Goal: Information Seeking & Learning: Learn about a topic

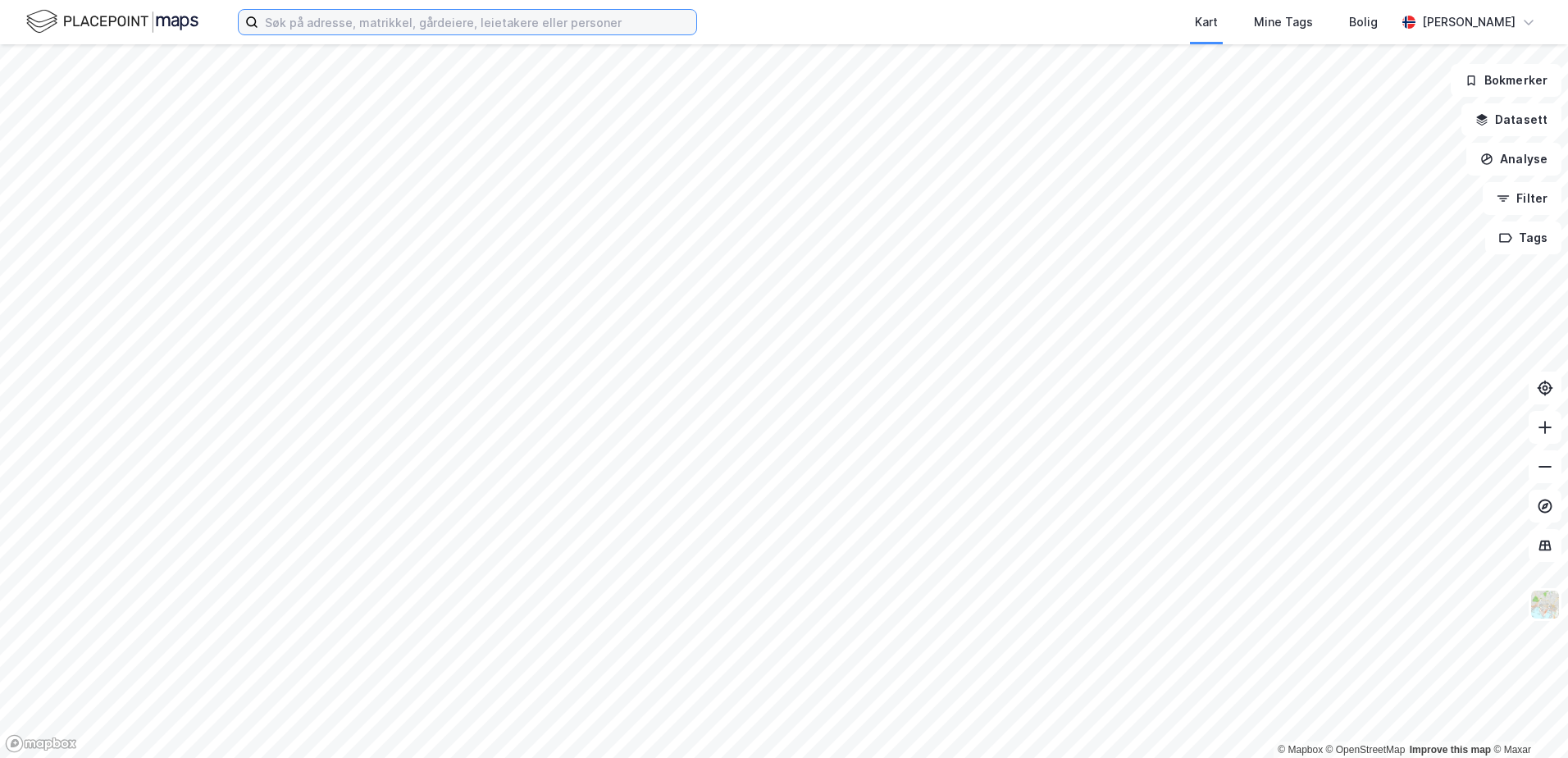
click at [305, 26] on input at bounding box center [477, 22] width 438 height 24
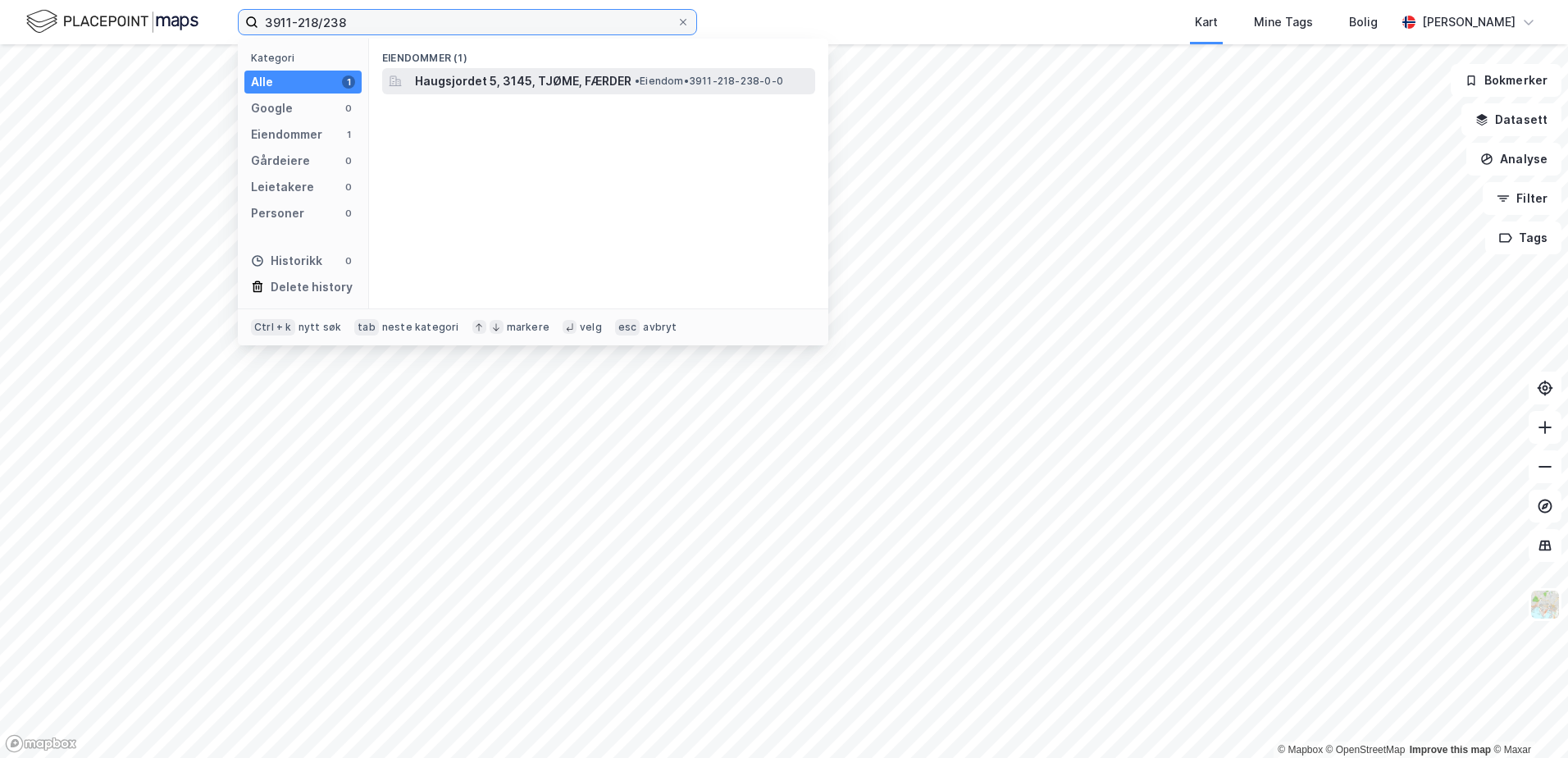
type input "3911-218/238"
click at [599, 80] on span "Haugsjordet 5, 3145, TJØME, FÆRDER" at bounding box center [523, 81] width 217 height 20
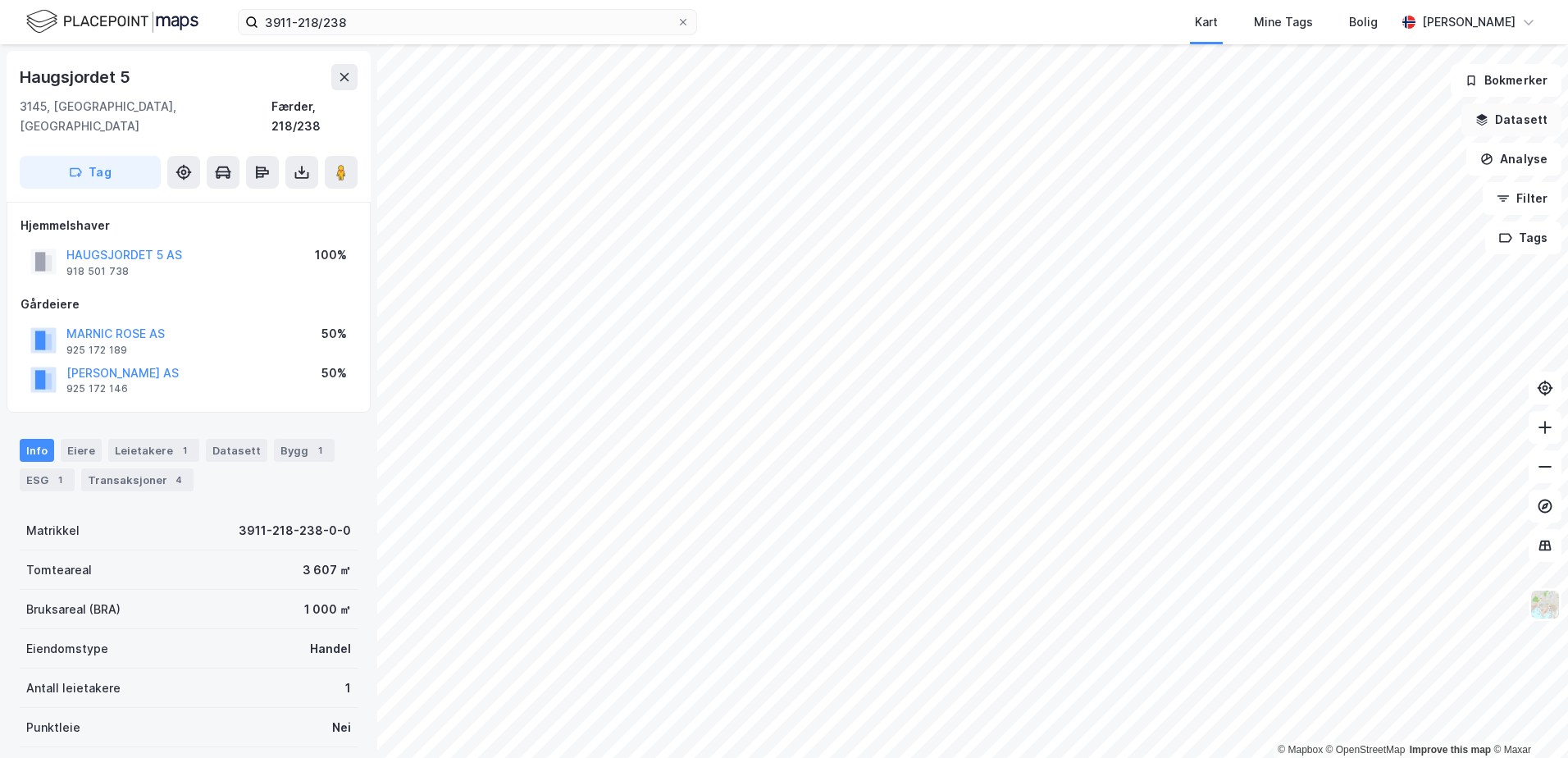
click at [1480, 117] on icon "button" at bounding box center [1482, 120] width 13 height 13
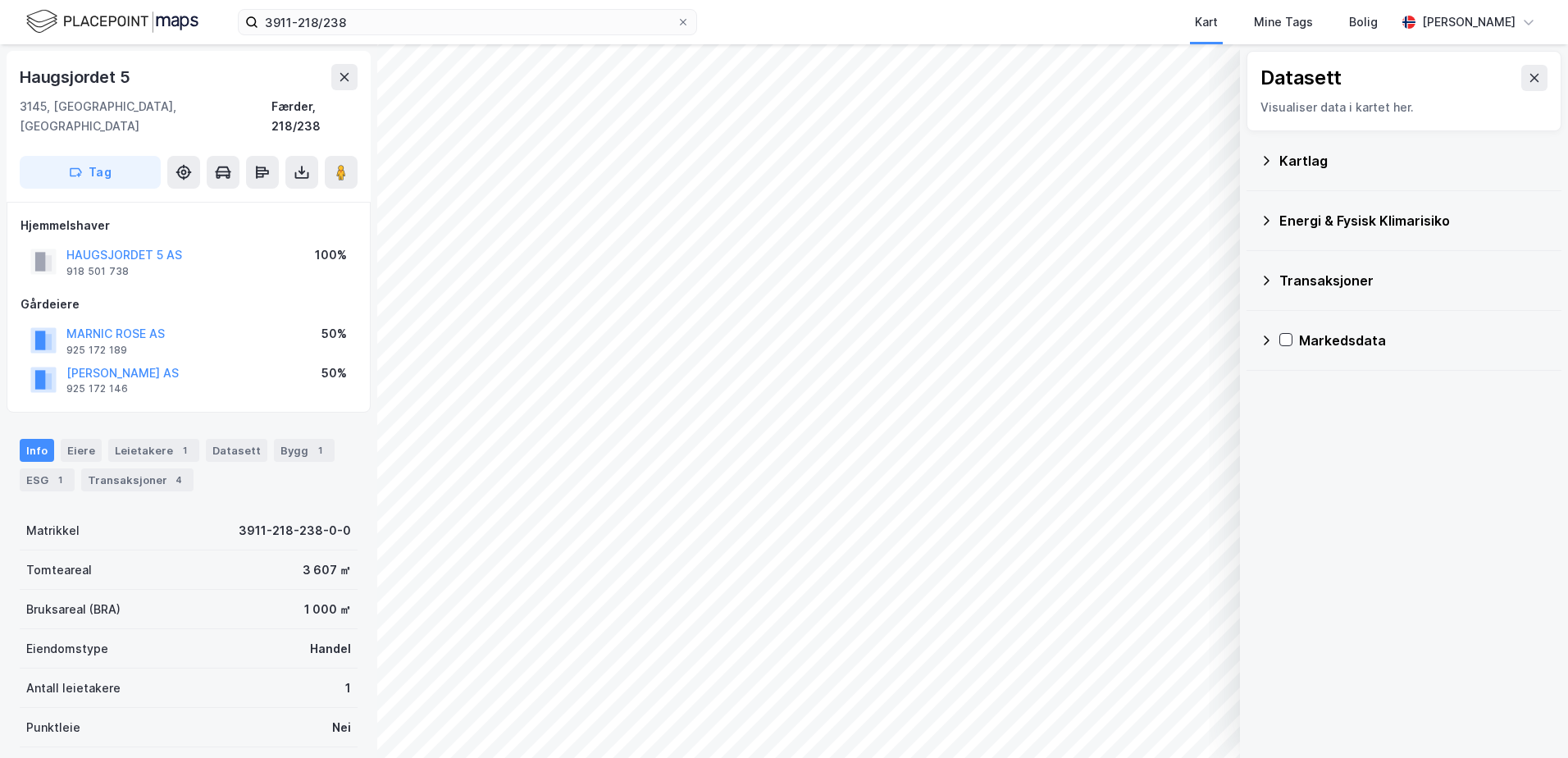
click at [1268, 165] on icon at bounding box center [1267, 161] width 13 height 13
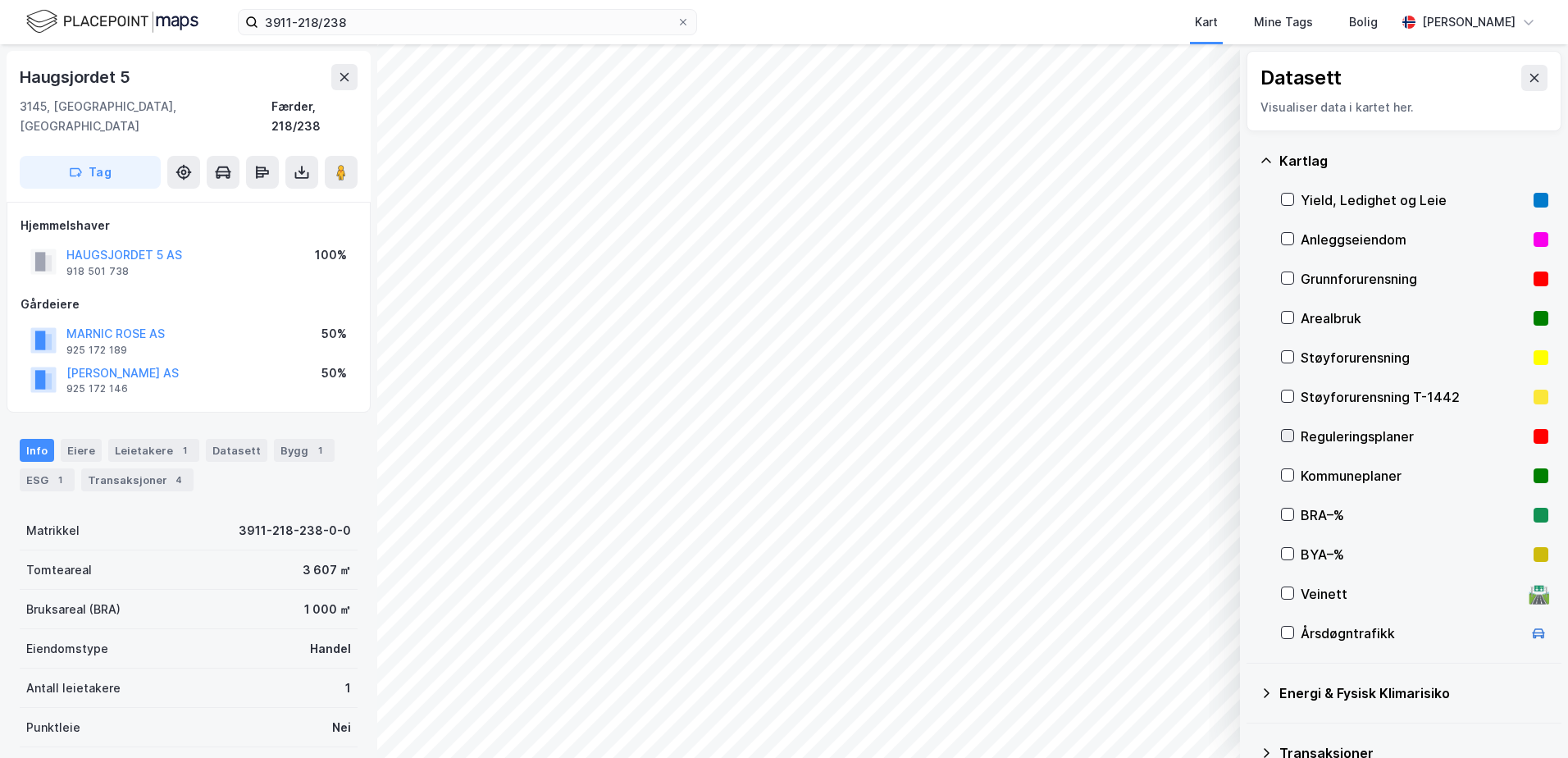
click at [1292, 434] on icon at bounding box center [1288, 436] width 9 height 6
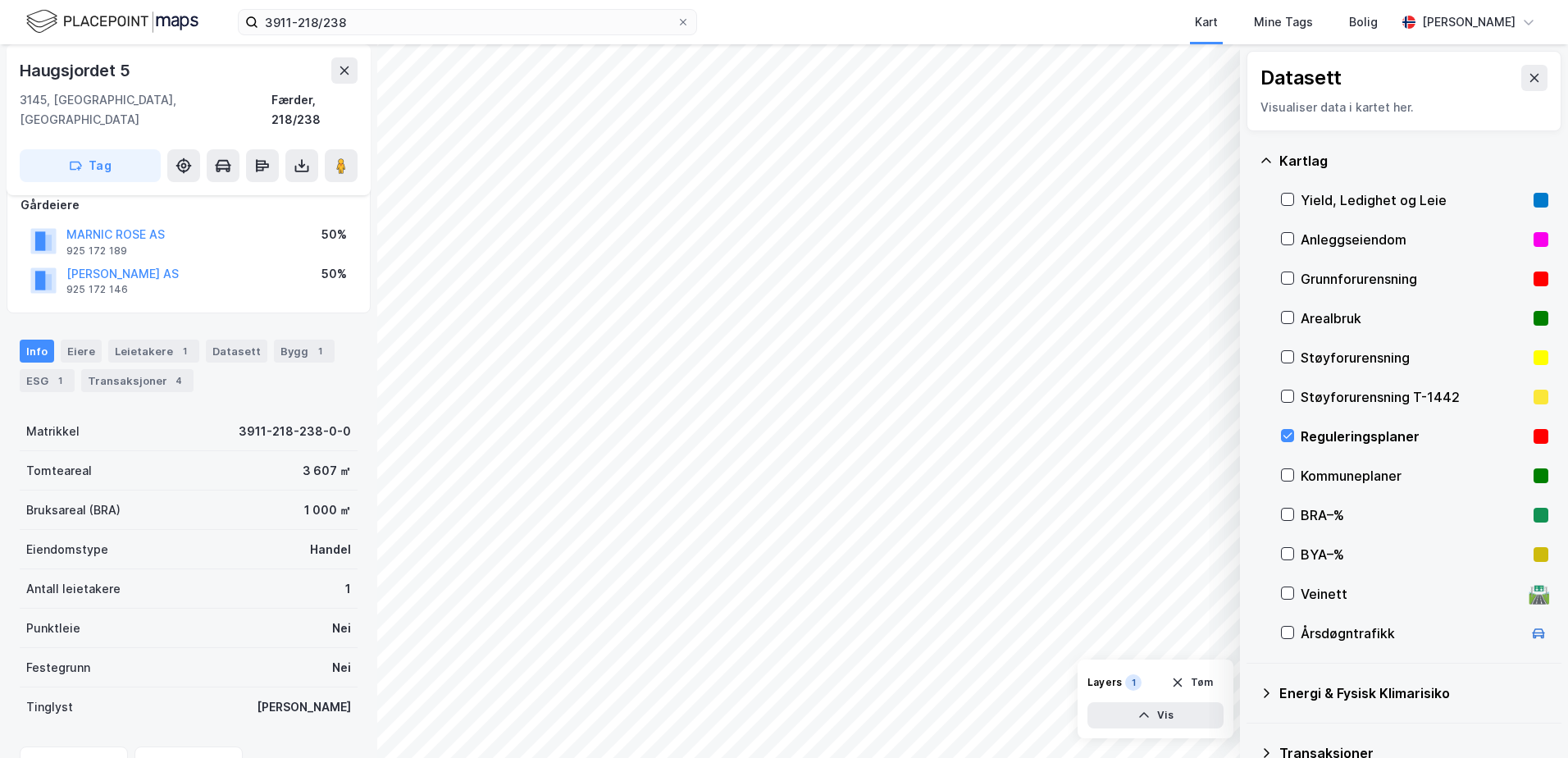
scroll to position [174, 0]
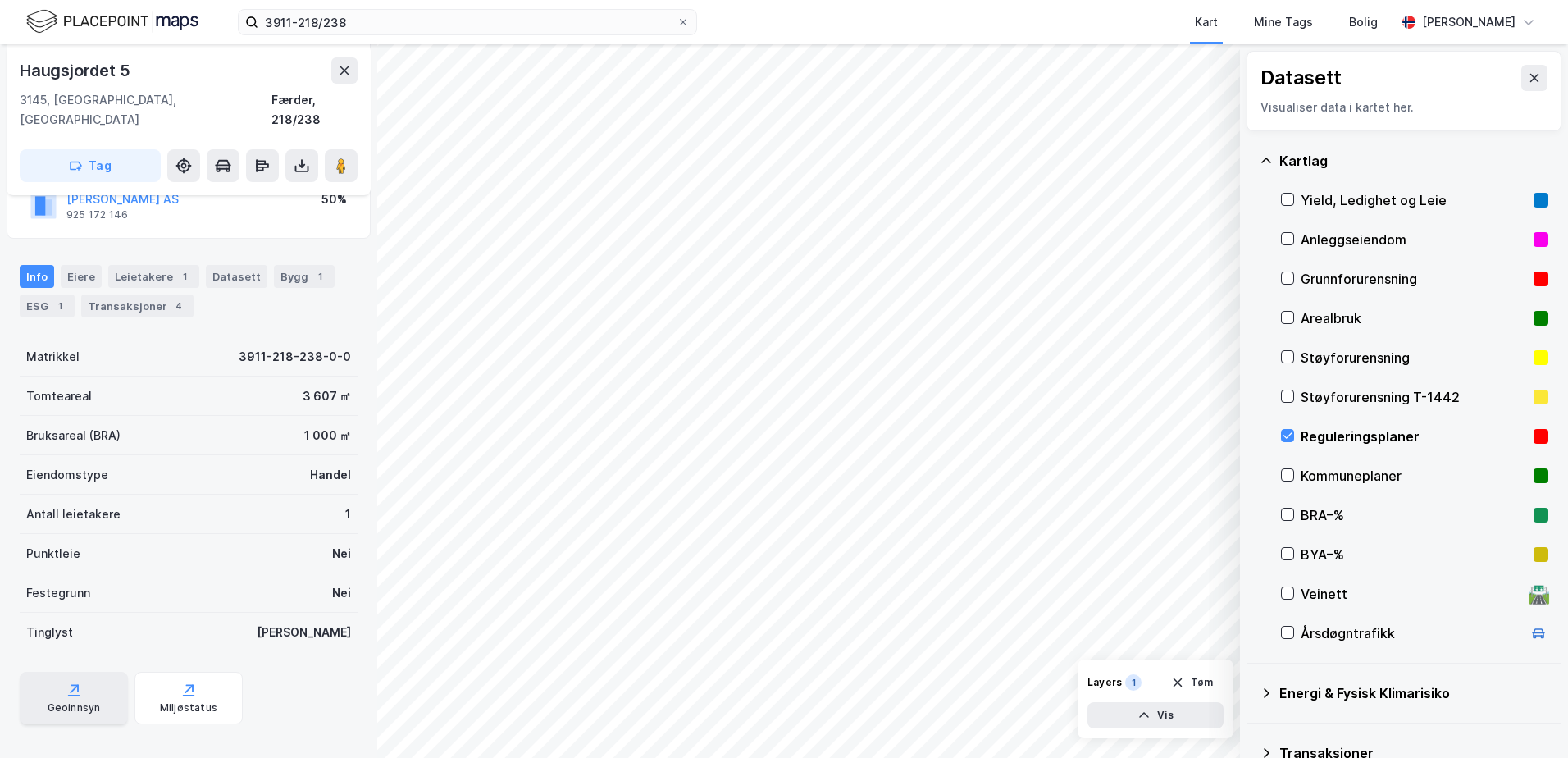
click at [86, 701] on div "Geoinnsyn" at bounding box center [73, 708] width 53 height 13
click at [57, 701] on div "Geoinnsyn" at bounding box center [73, 708] width 53 height 13
click at [91, 701] on div "Geoinnsyn" at bounding box center [73, 708] width 53 height 13
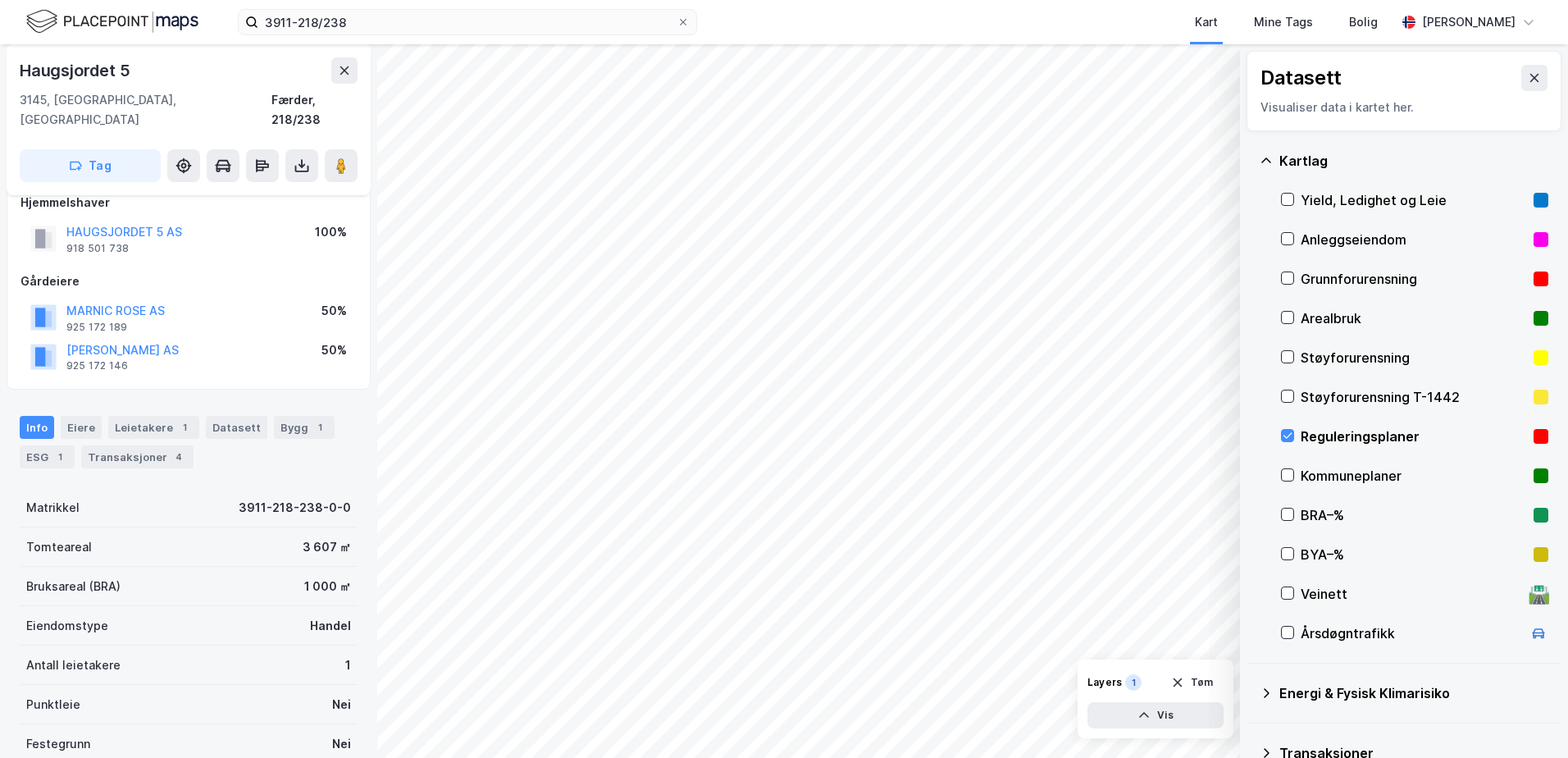
scroll to position [10, 0]
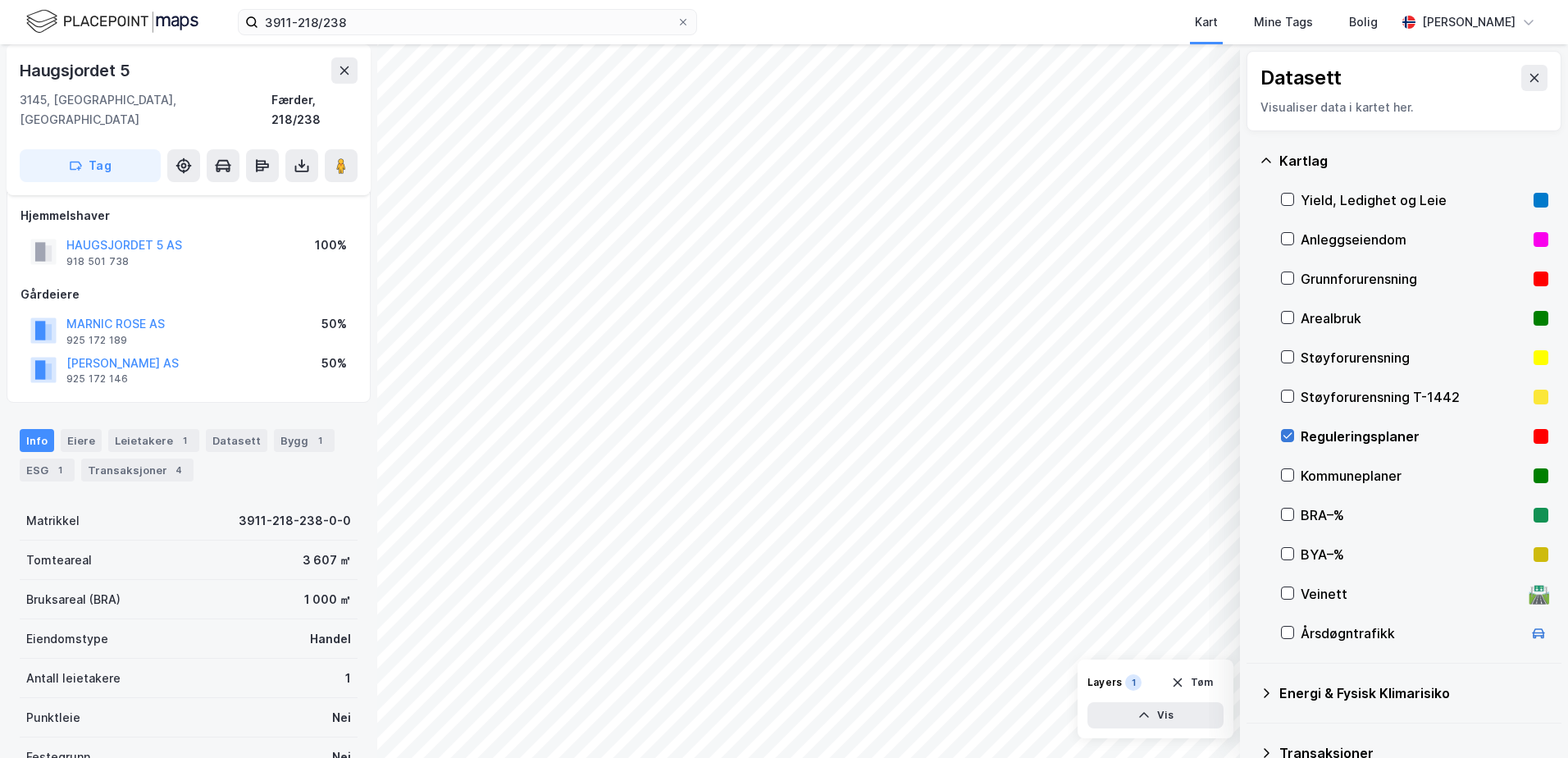
click at [1291, 430] on icon at bounding box center [1287, 435] width 11 height 11
click at [1284, 435] on icon at bounding box center [1288, 436] width 9 height 6
click at [1143, 718] on icon "button" at bounding box center [1144, 715] width 13 height 13
click at [1205, 677] on icon at bounding box center [1207, 679] width 13 height 13
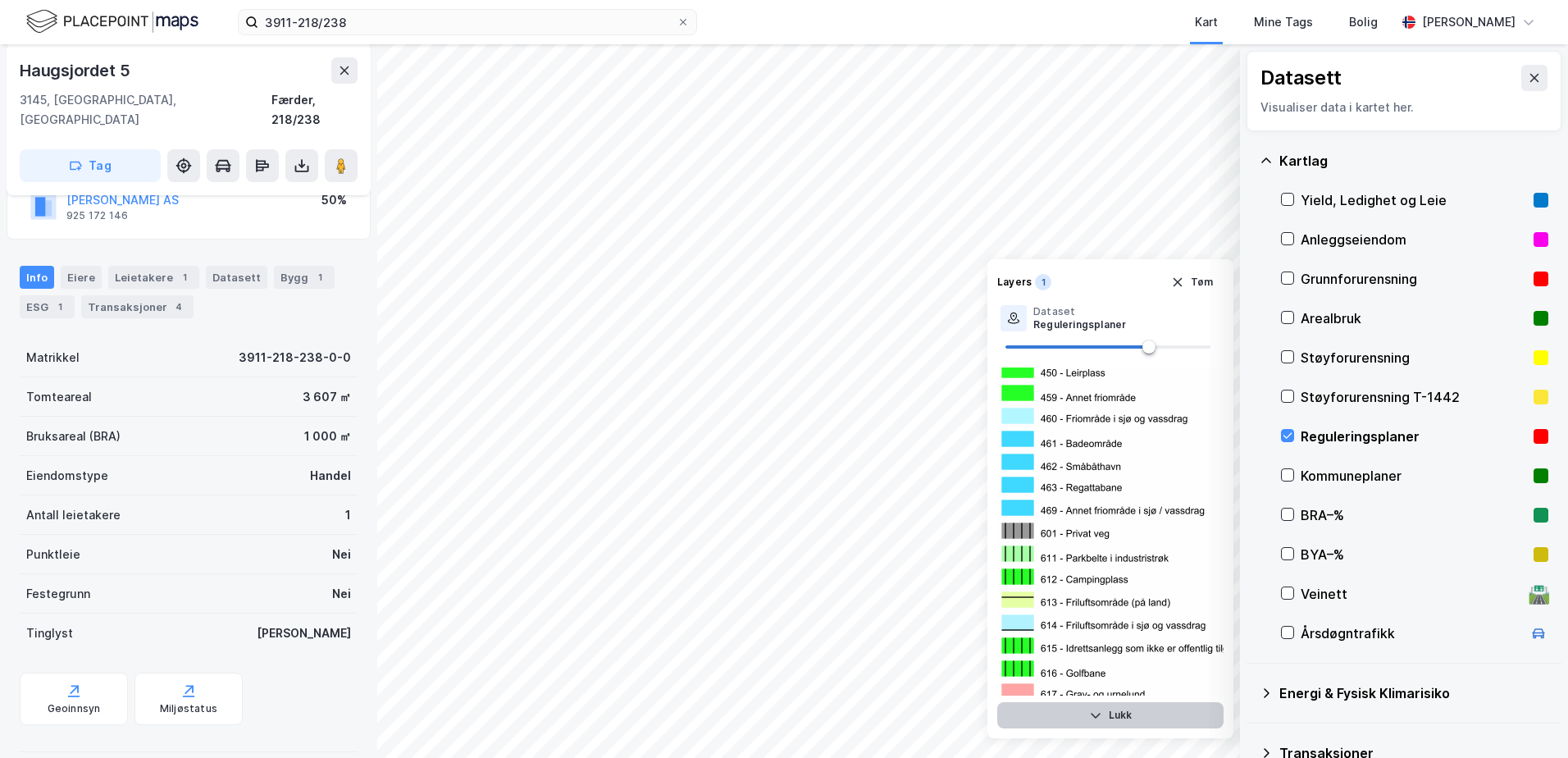
scroll to position [174, 0]
click at [55, 701] on div "Geoinnsyn" at bounding box center [73, 708] width 53 height 13
click at [195, 678] on div "Miljøstatus" at bounding box center [189, 698] width 108 height 52
click at [74, 682] on icon at bounding box center [74, 690] width 17 height 17
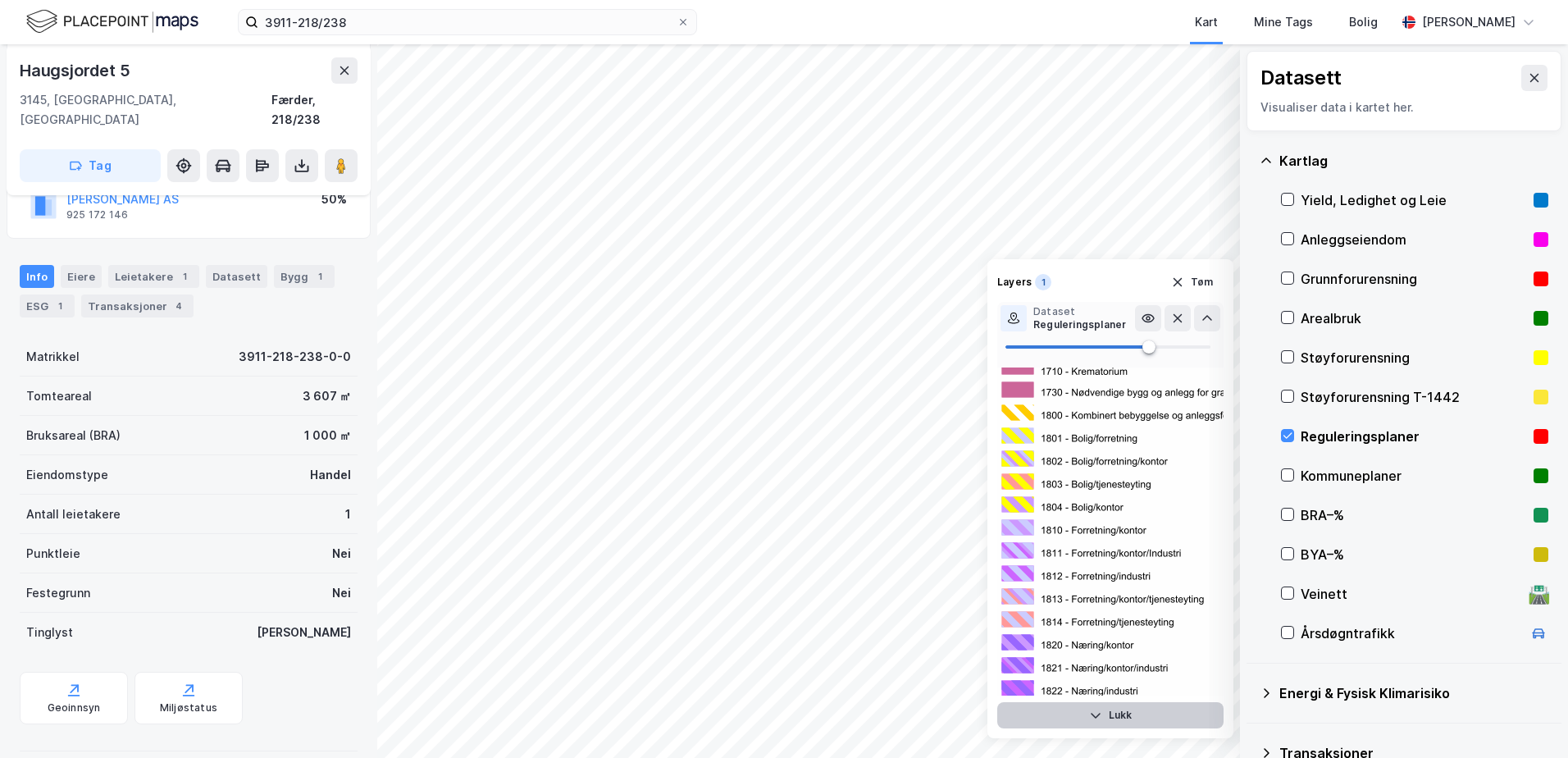
scroll to position [4839, 0]
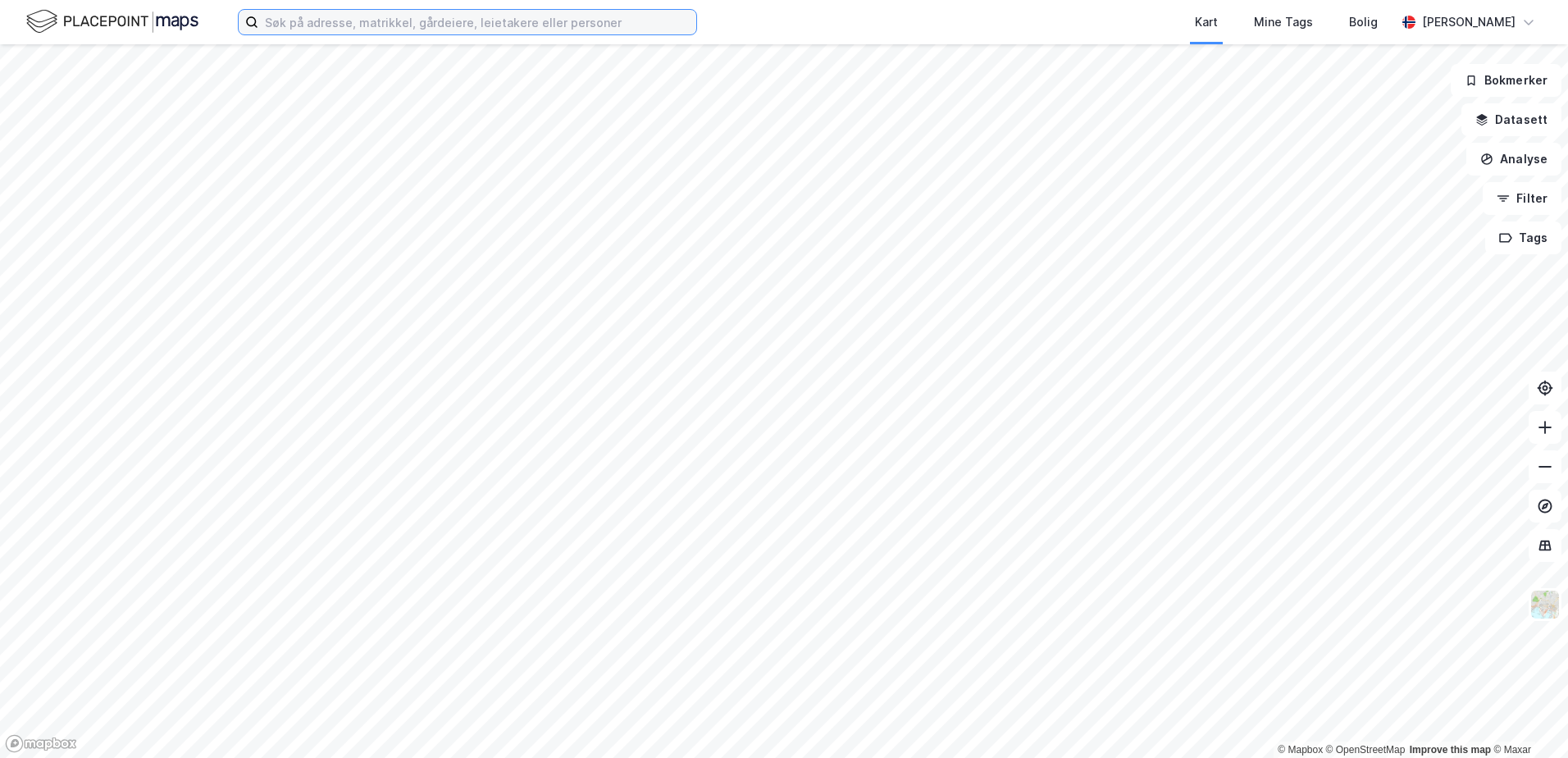
click at [309, 20] on input at bounding box center [477, 22] width 438 height 24
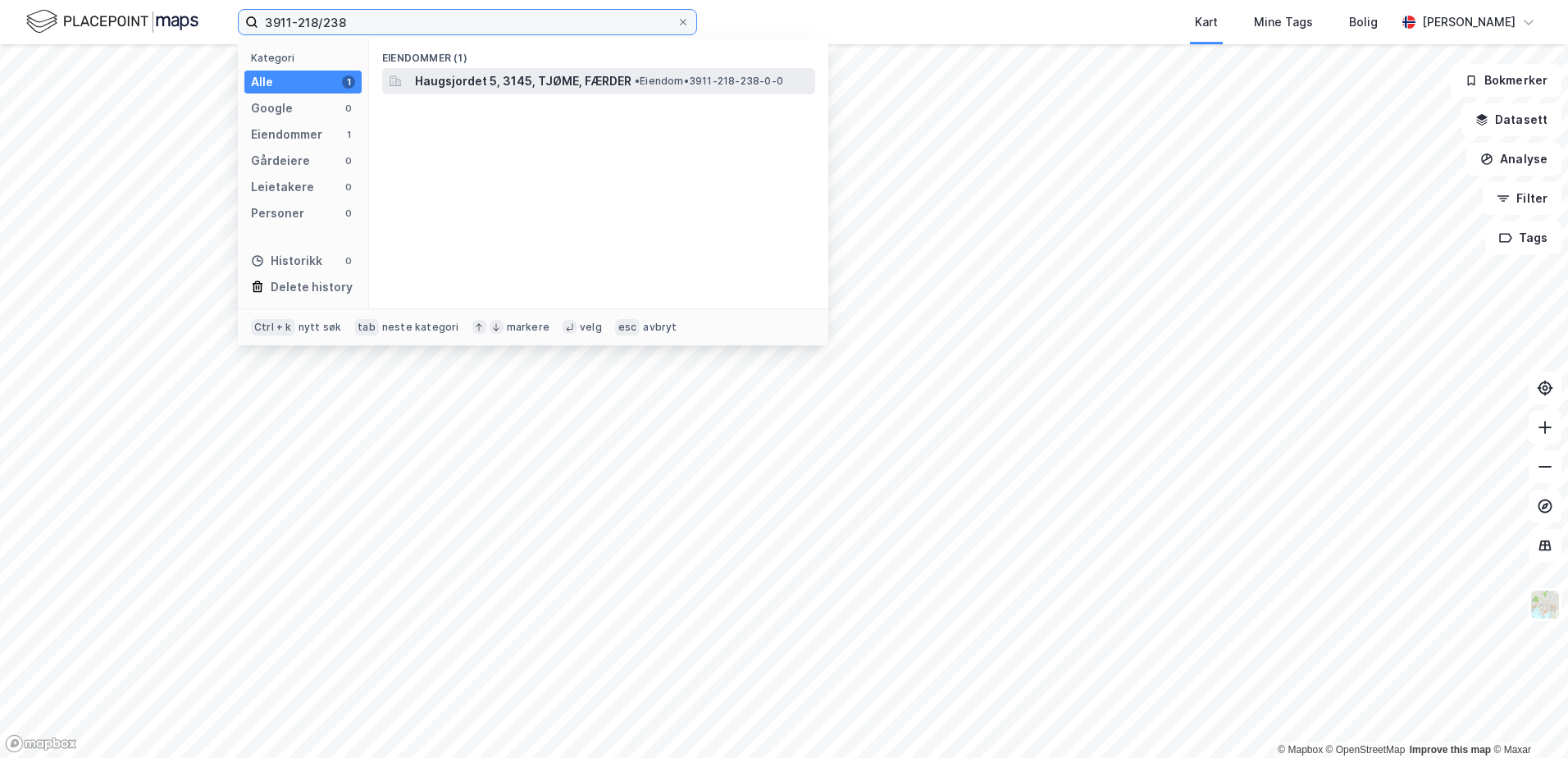
type input "3911-218/238"
click at [483, 79] on span "Haugsjordet 5, 3145, TJØME, FÆRDER" at bounding box center [523, 81] width 217 height 20
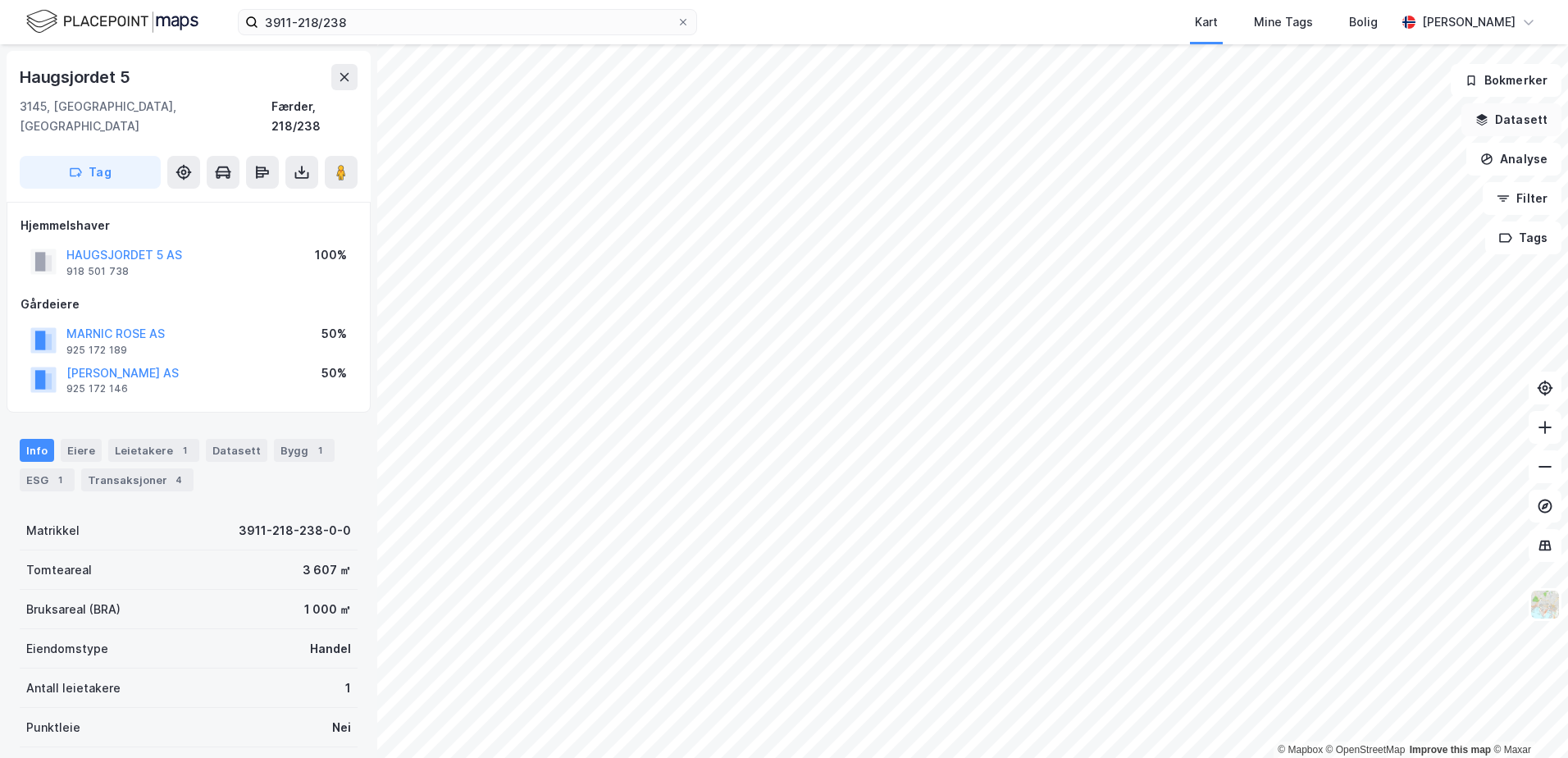
click at [1482, 116] on icon "button" at bounding box center [1482, 120] width 13 height 13
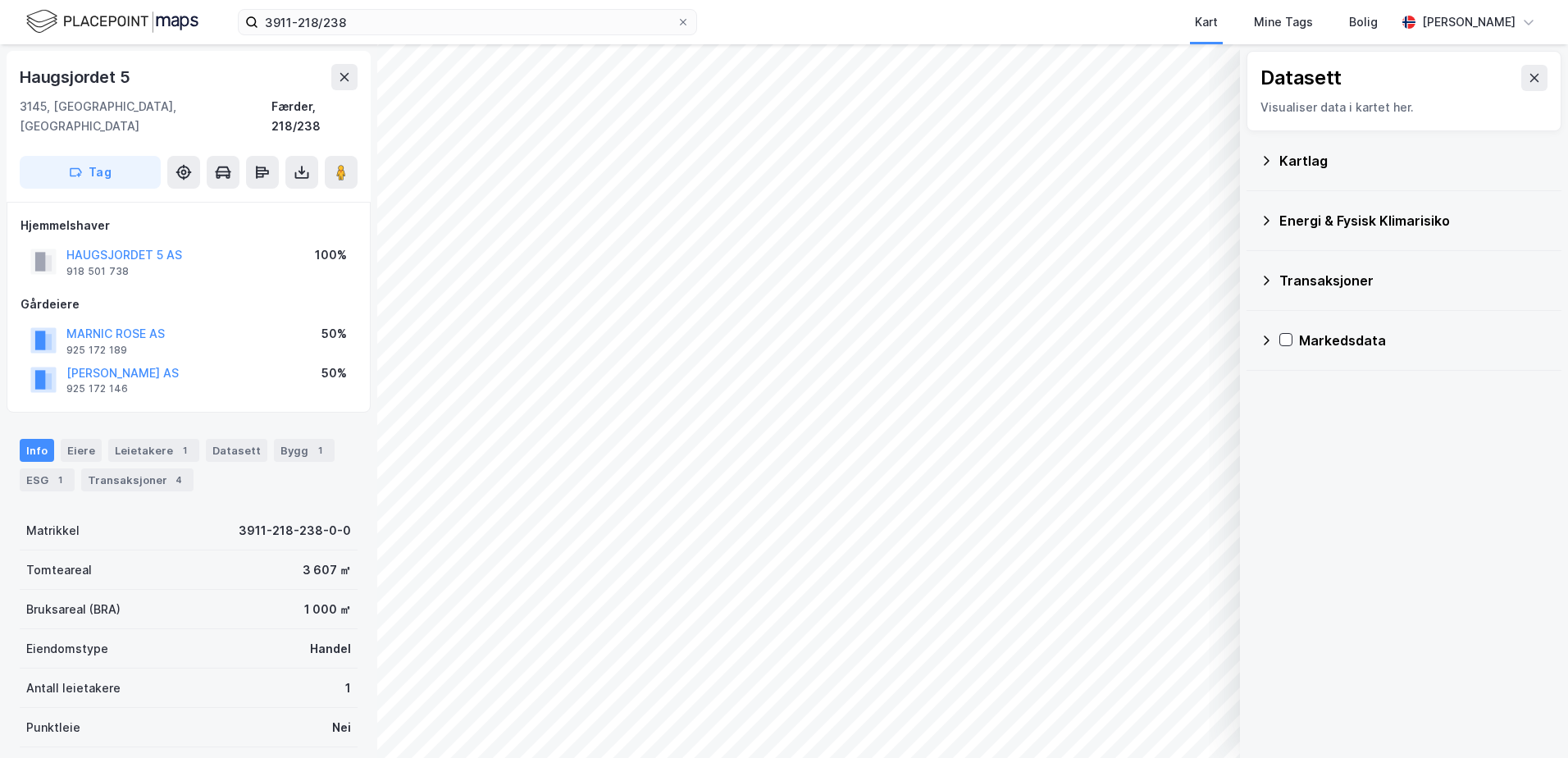
click at [1268, 219] on icon at bounding box center [1267, 220] width 6 height 10
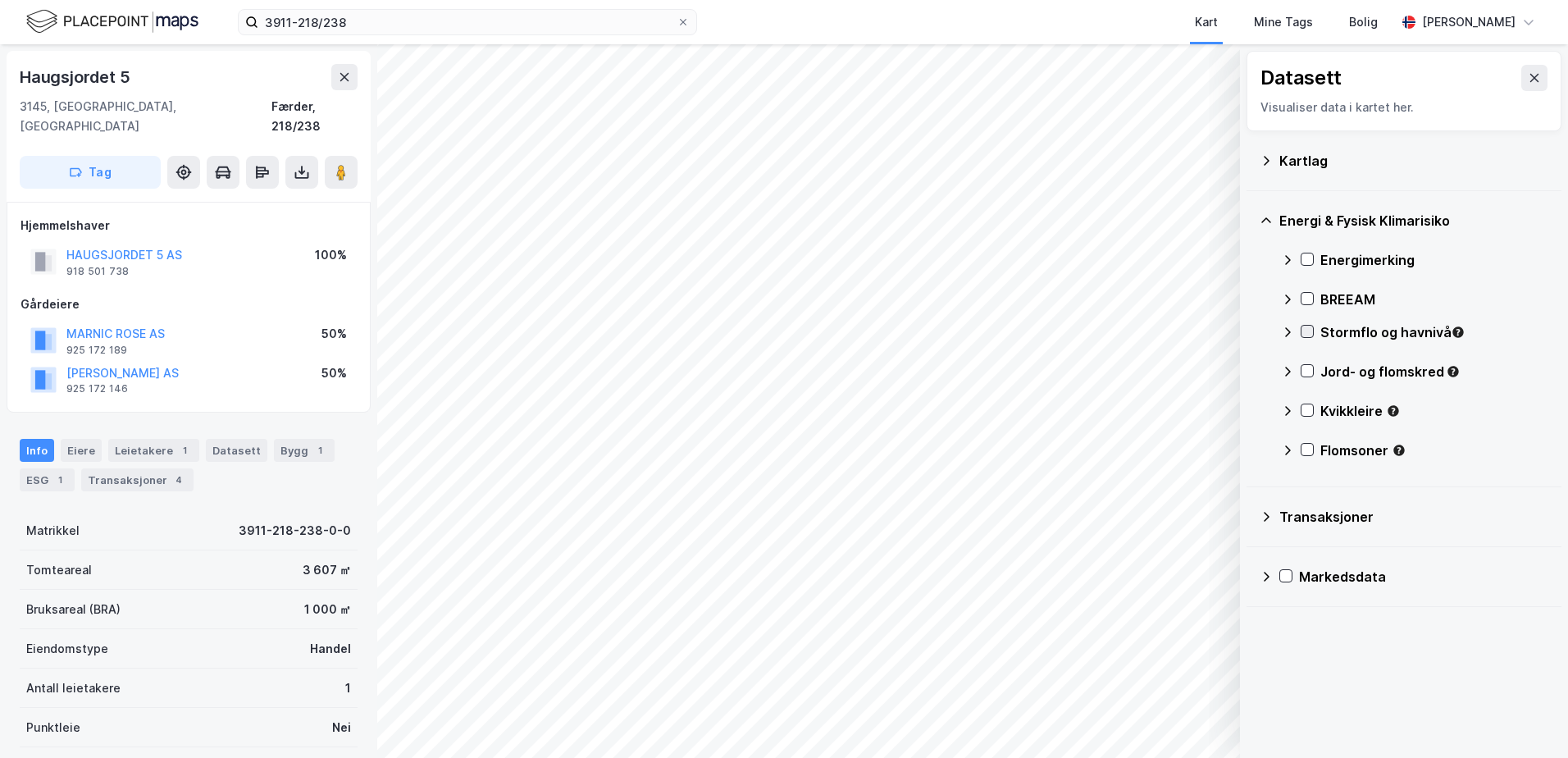
click at [1304, 333] on icon at bounding box center [1308, 331] width 11 height 11
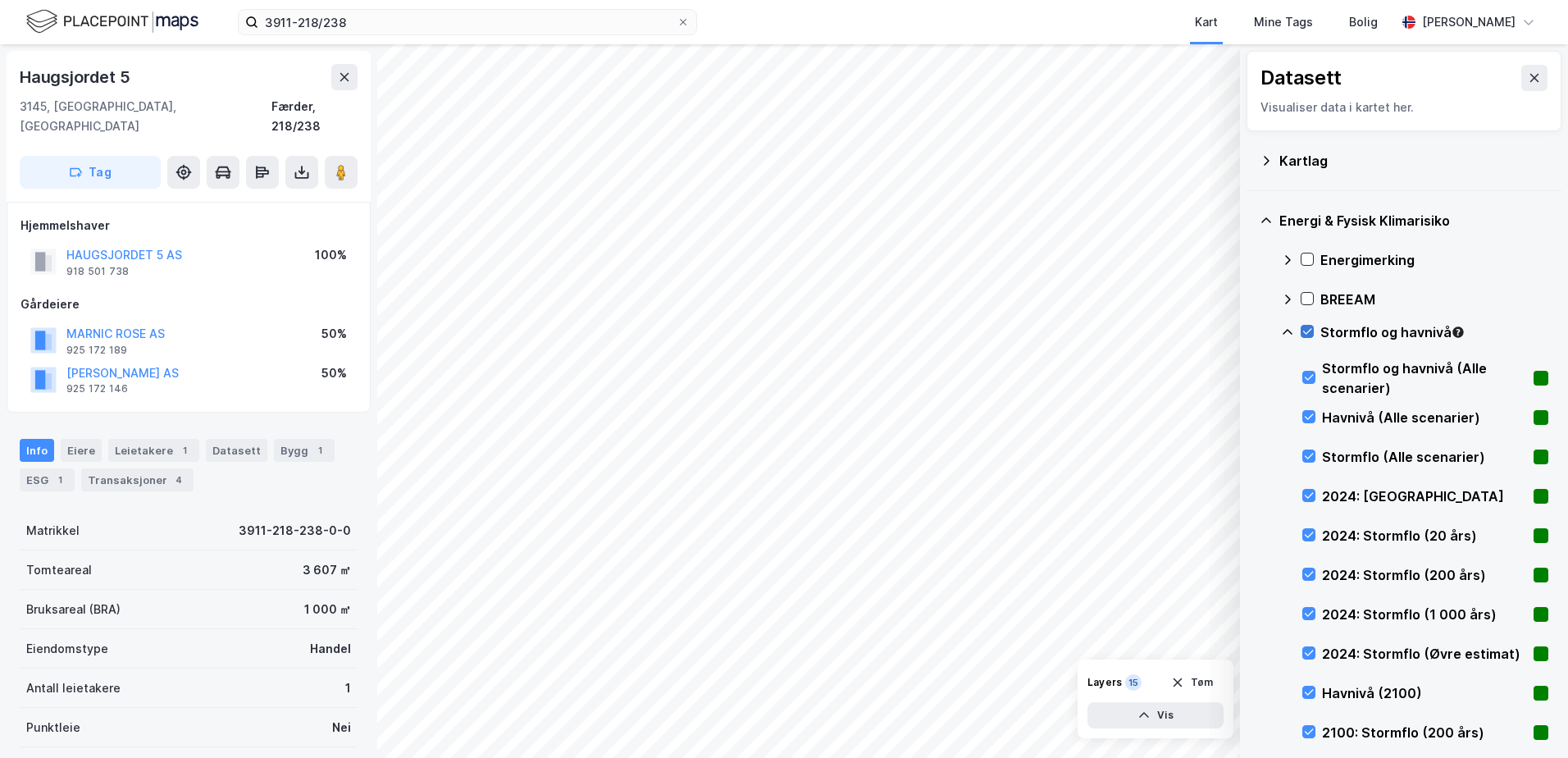
click at [1308, 333] on icon at bounding box center [1308, 332] width 9 height 6
click at [1285, 330] on icon at bounding box center [1288, 332] width 13 height 13
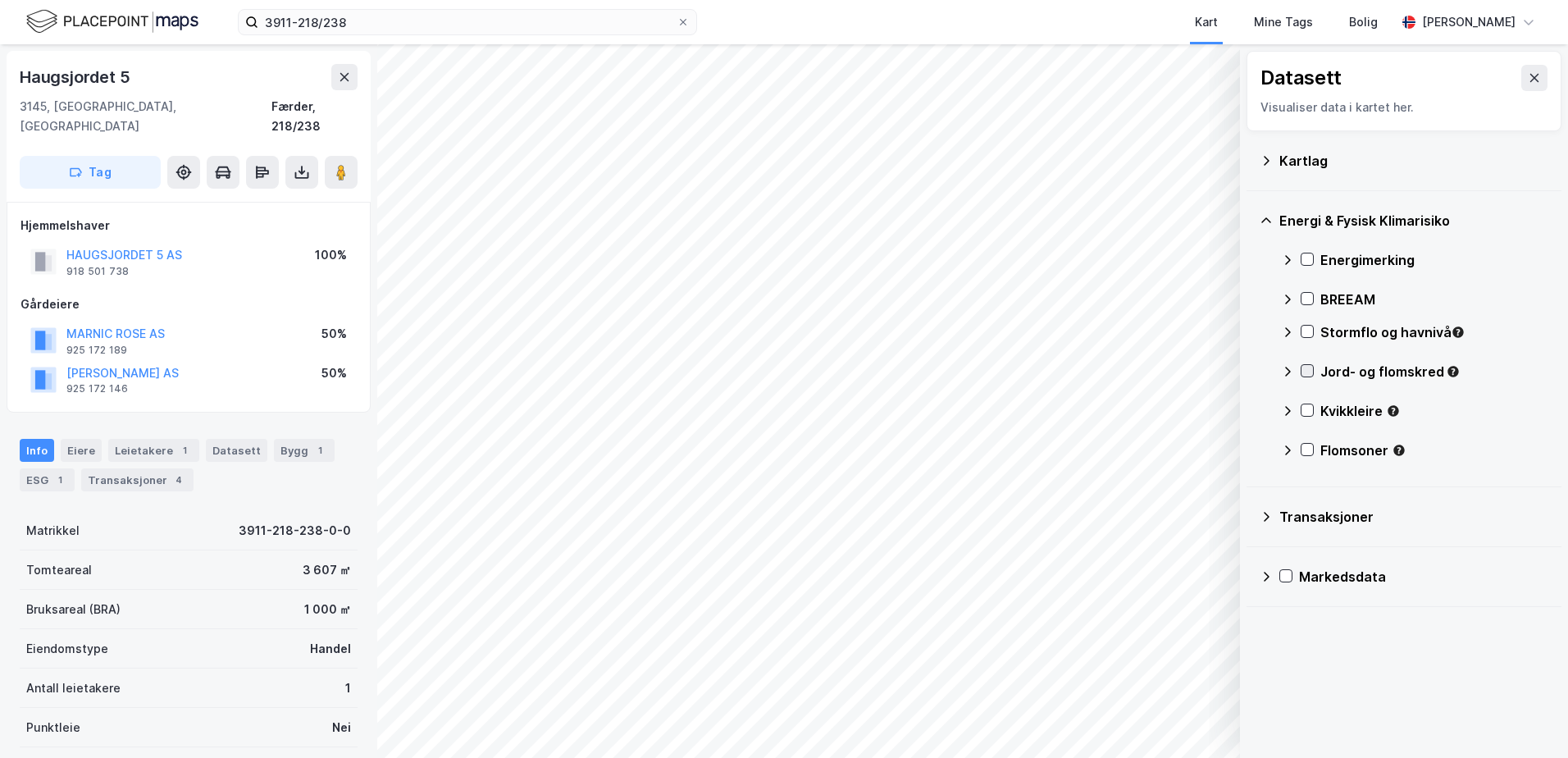
click at [1307, 374] on icon at bounding box center [1308, 371] width 9 height 6
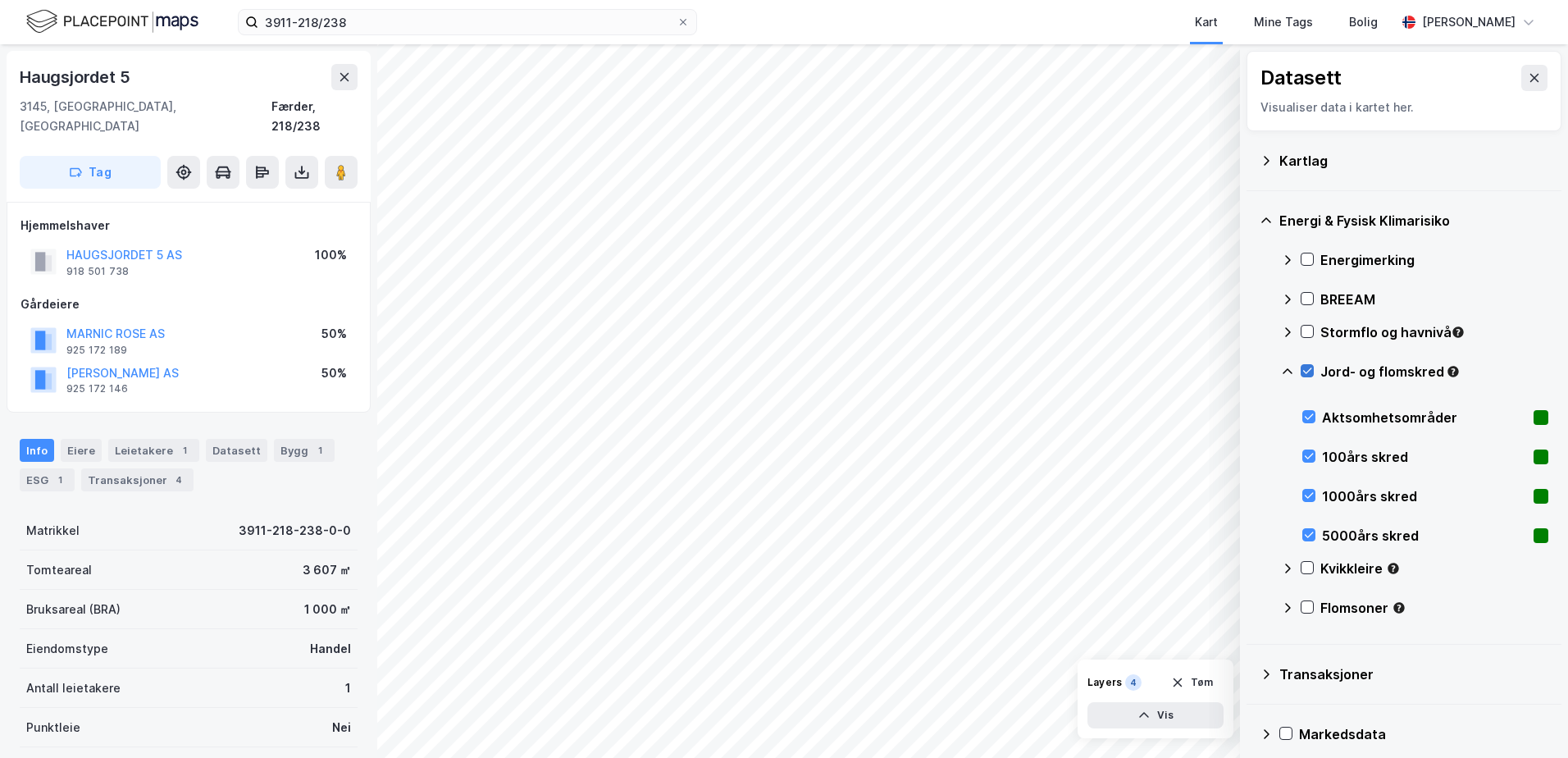
click at [1307, 374] on icon at bounding box center [1308, 371] width 9 height 6
click at [1288, 370] on icon at bounding box center [1288, 371] width 13 height 13
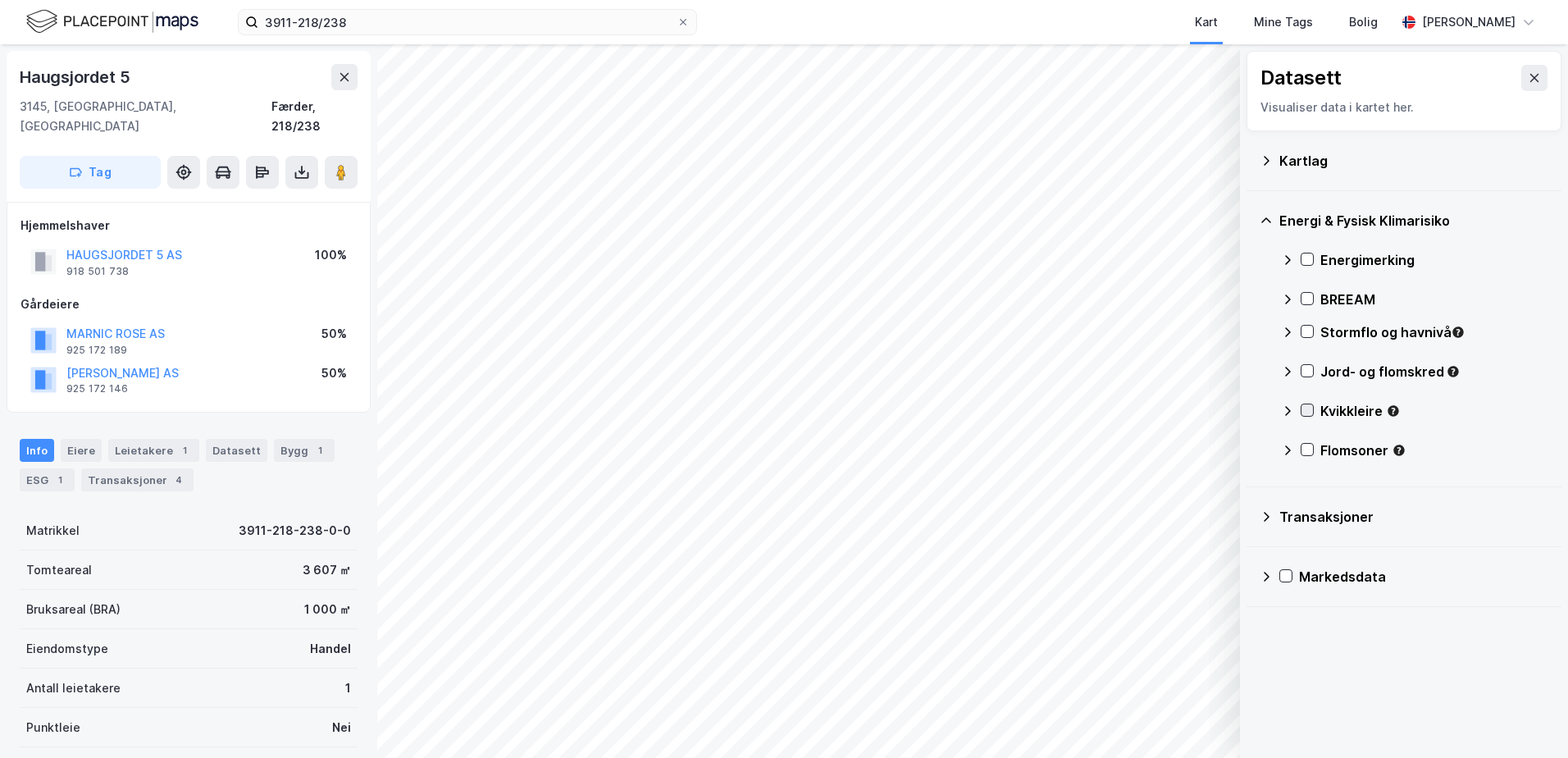
click at [1309, 408] on icon at bounding box center [1308, 410] width 11 height 11
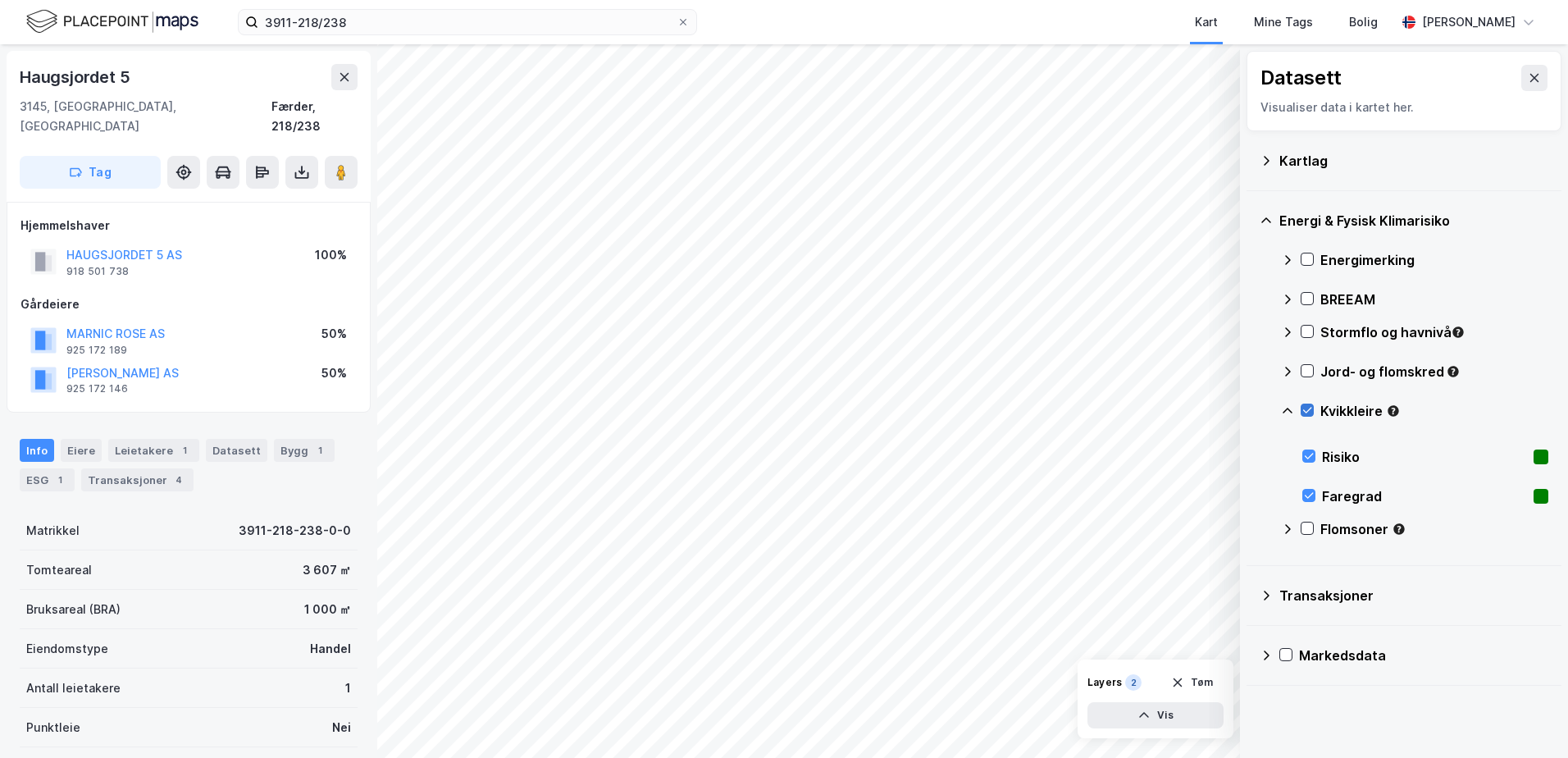
click at [1309, 410] on icon at bounding box center [1308, 410] width 9 height 6
click at [1285, 408] on icon at bounding box center [1288, 411] width 13 height 13
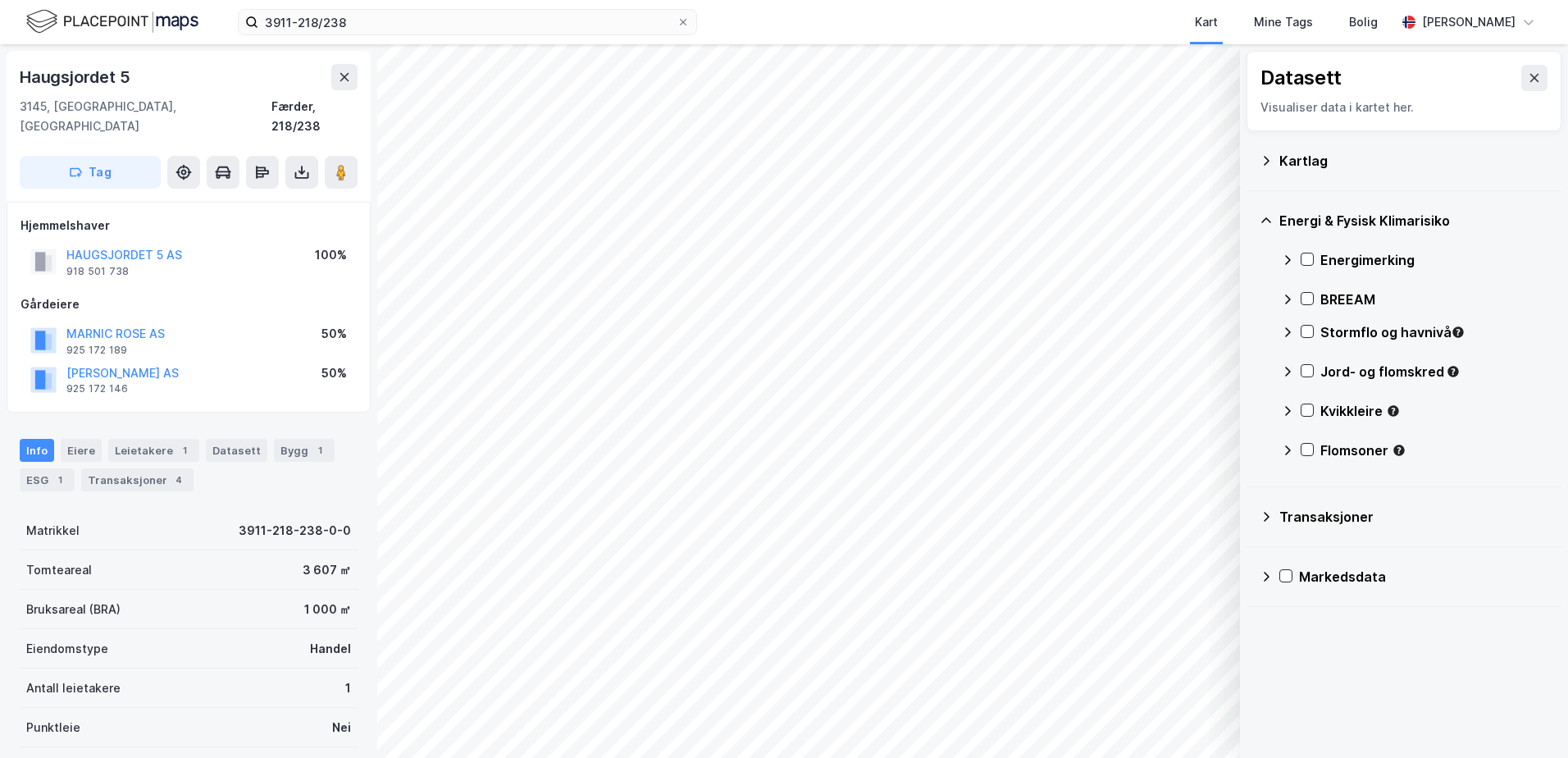
click at [1309, 457] on div at bounding box center [1308, 449] width 13 height 14
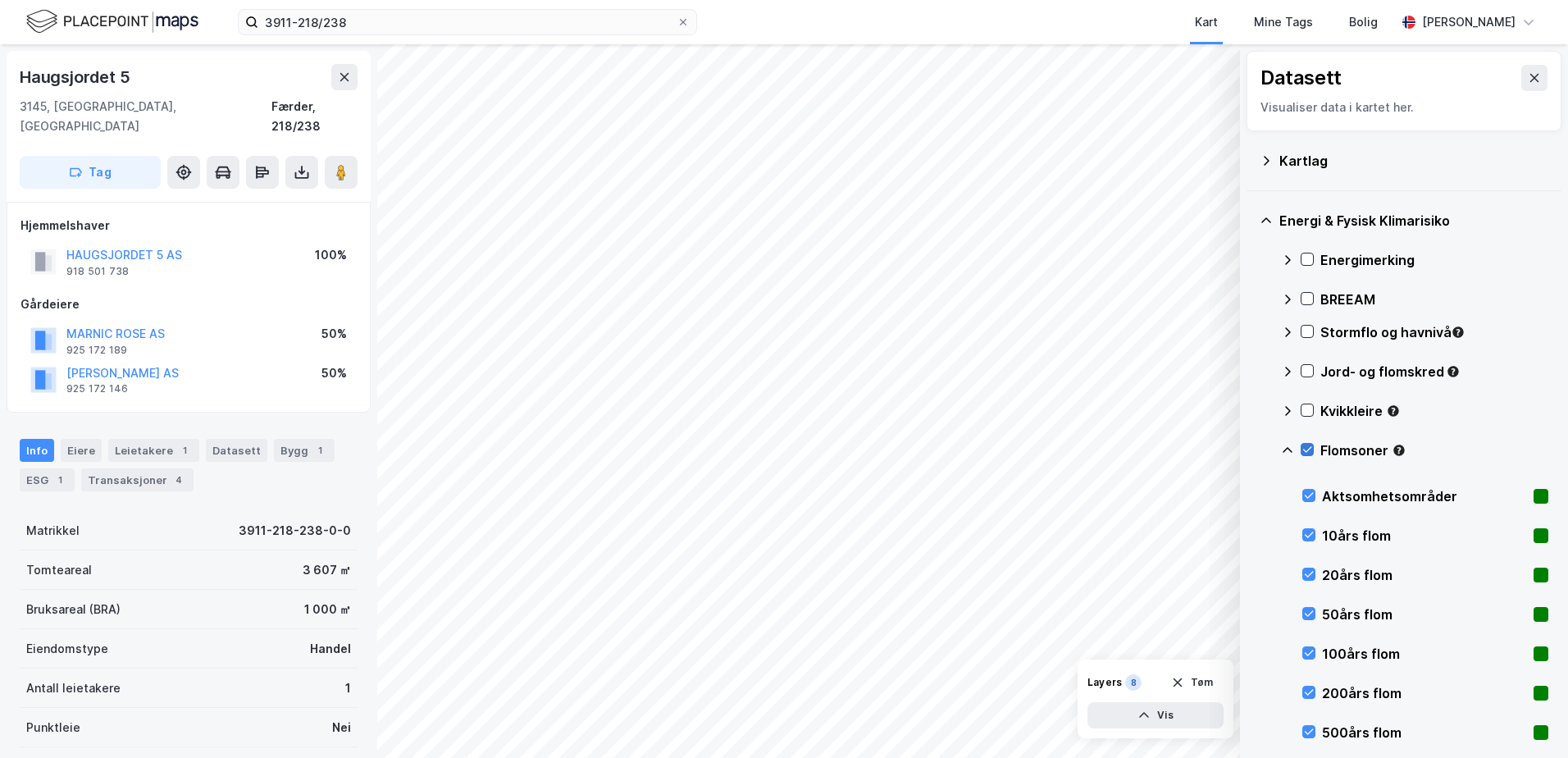
click at [1309, 447] on icon at bounding box center [1308, 449] width 11 height 11
click at [1305, 406] on icon at bounding box center [1308, 410] width 11 height 11
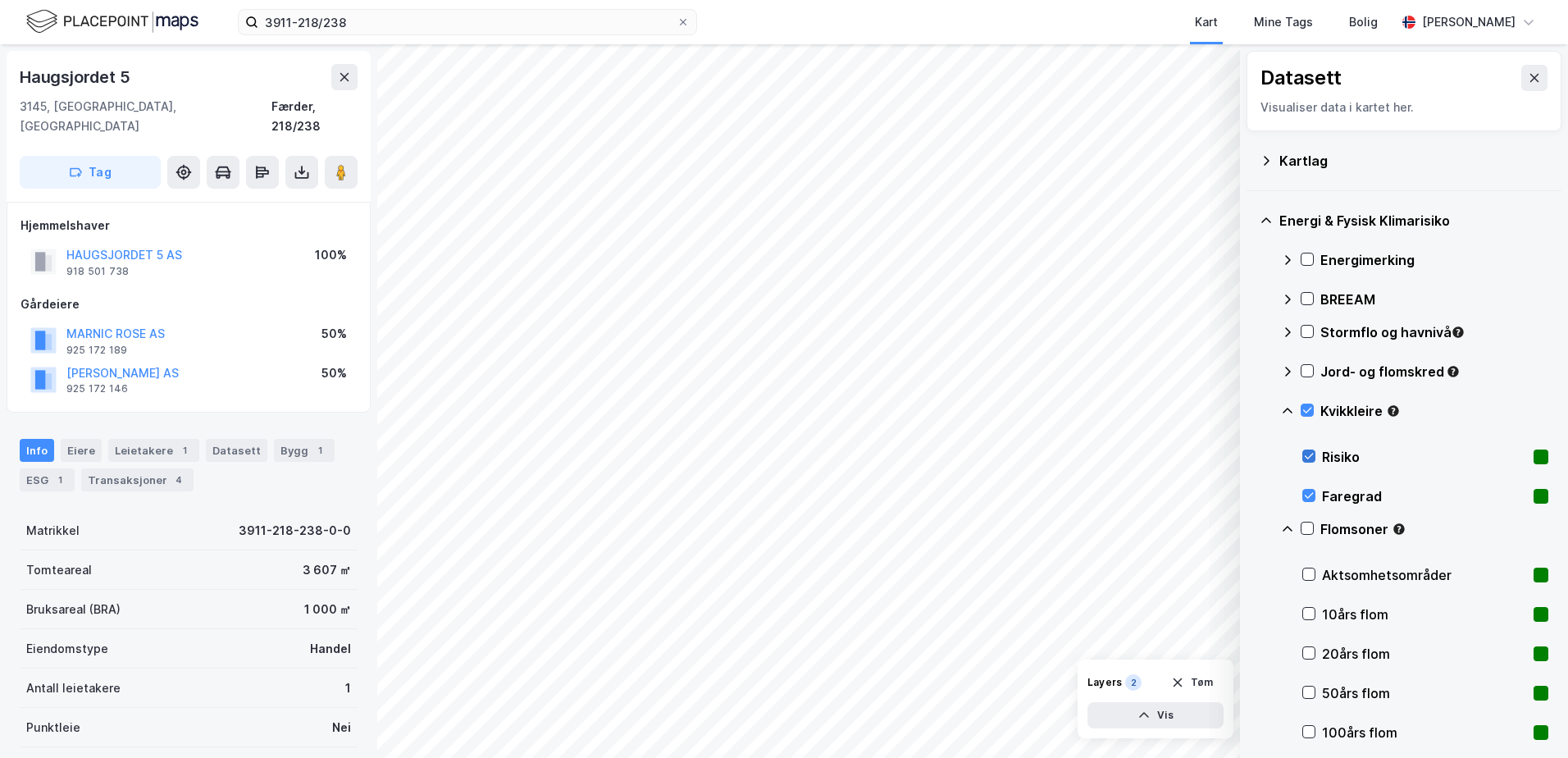
click at [1309, 452] on icon at bounding box center [1309, 456] width 11 height 11
click at [1309, 458] on icon at bounding box center [1309, 457] width 9 height 6
click at [1309, 497] on icon at bounding box center [1309, 496] width 9 height 6
click at [1309, 453] on icon at bounding box center [1309, 456] width 11 height 11
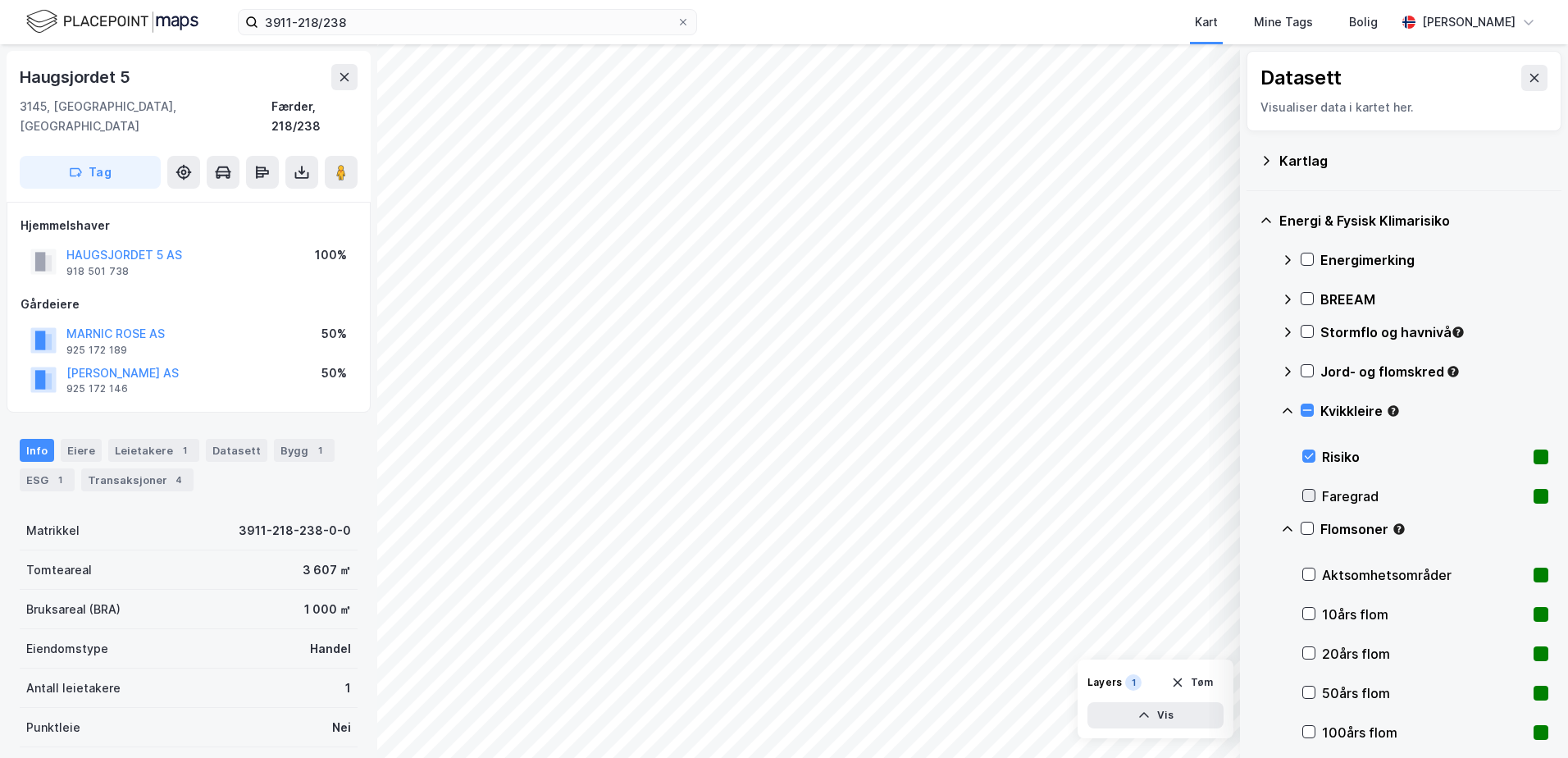
click at [1309, 493] on icon at bounding box center [1309, 496] width 11 height 11
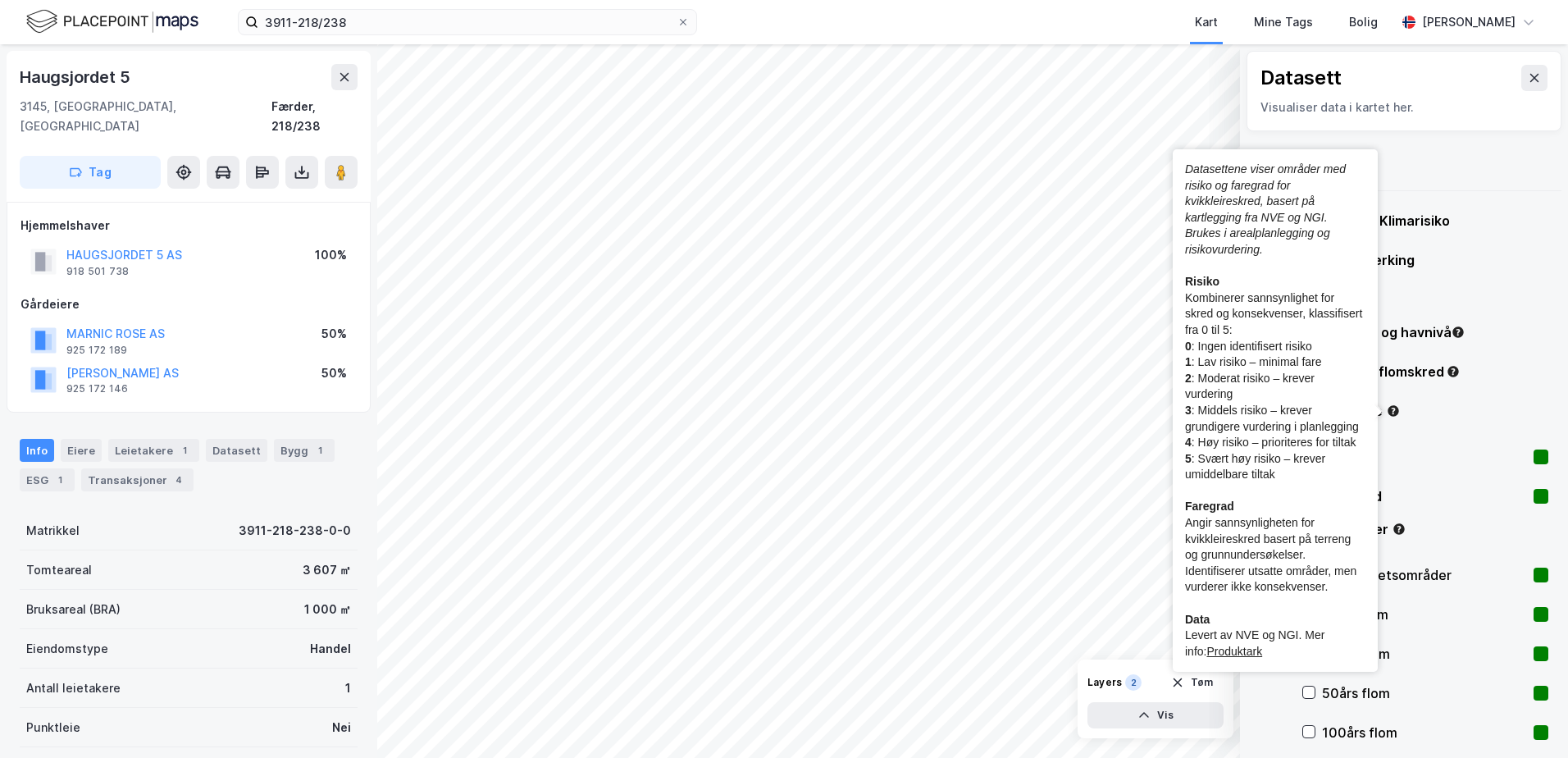
click at [1393, 408] on circle "Tooltip anchor" at bounding box center [1393, 411] width 10 height 10
